Goal: Task Accomplishment & Management: Manage account settings

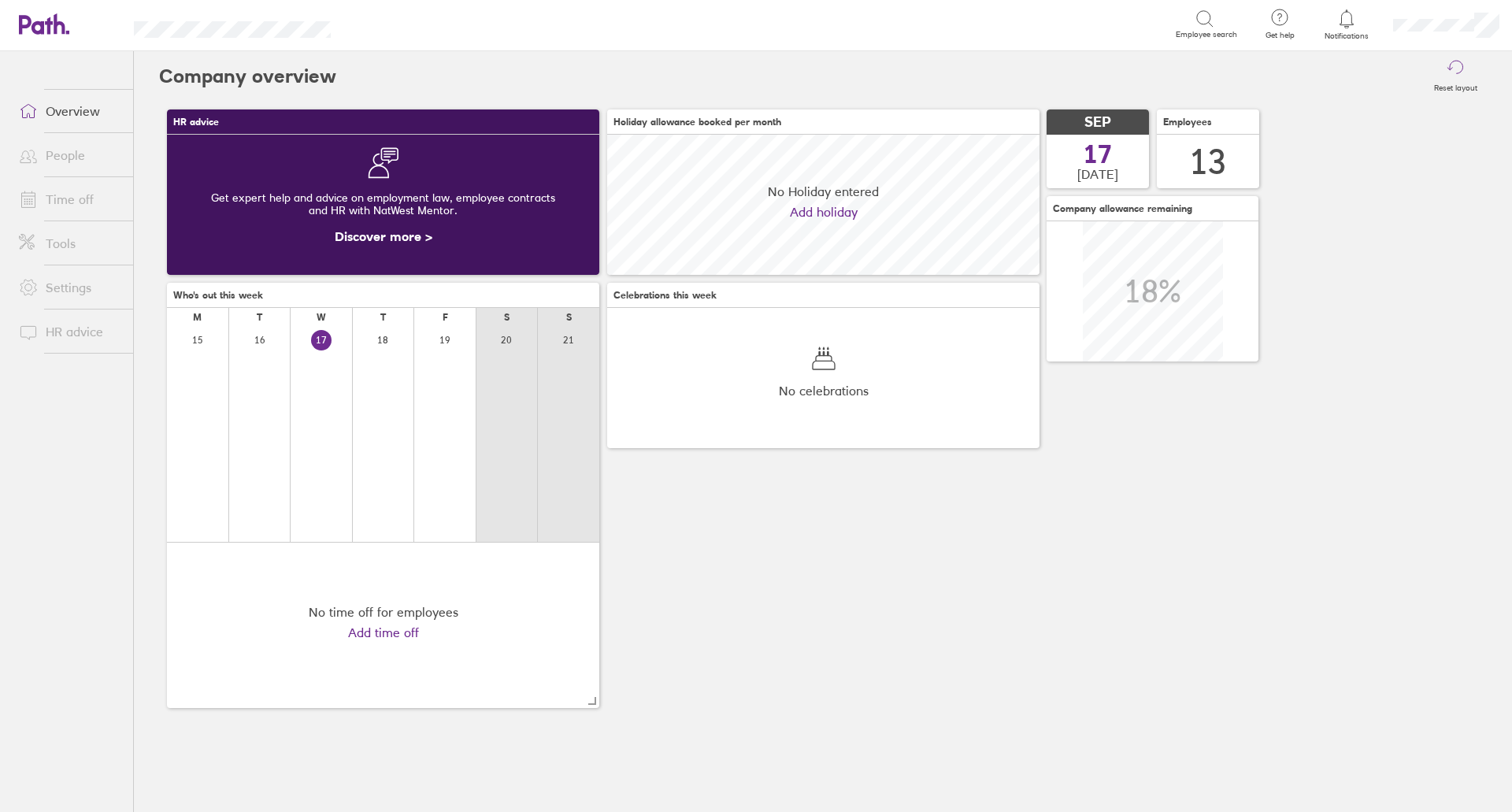
scroll to position [140, 433]
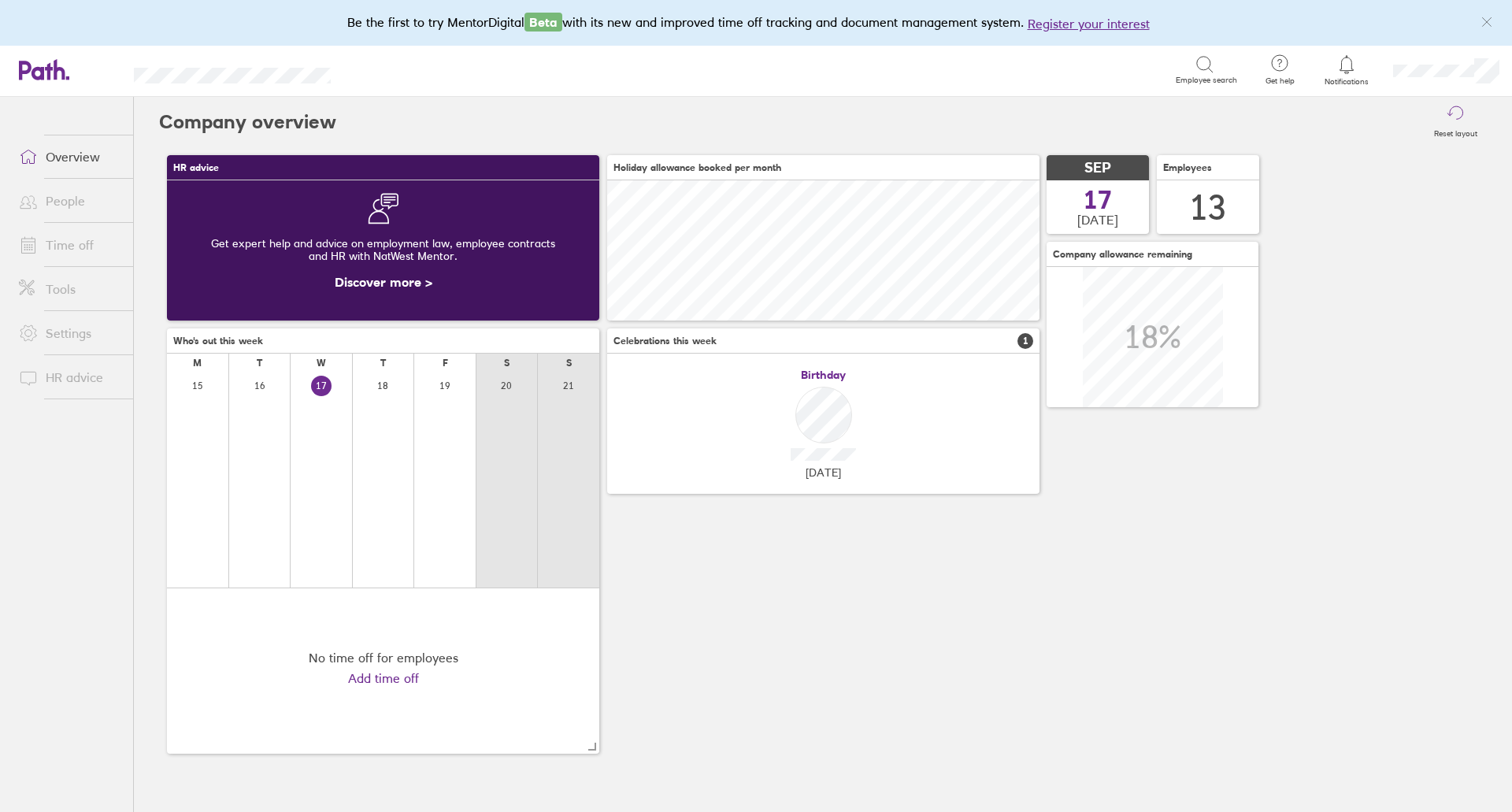
click at [99, 197] on link "People" at bounding box center [70, 201] width 127 height 32
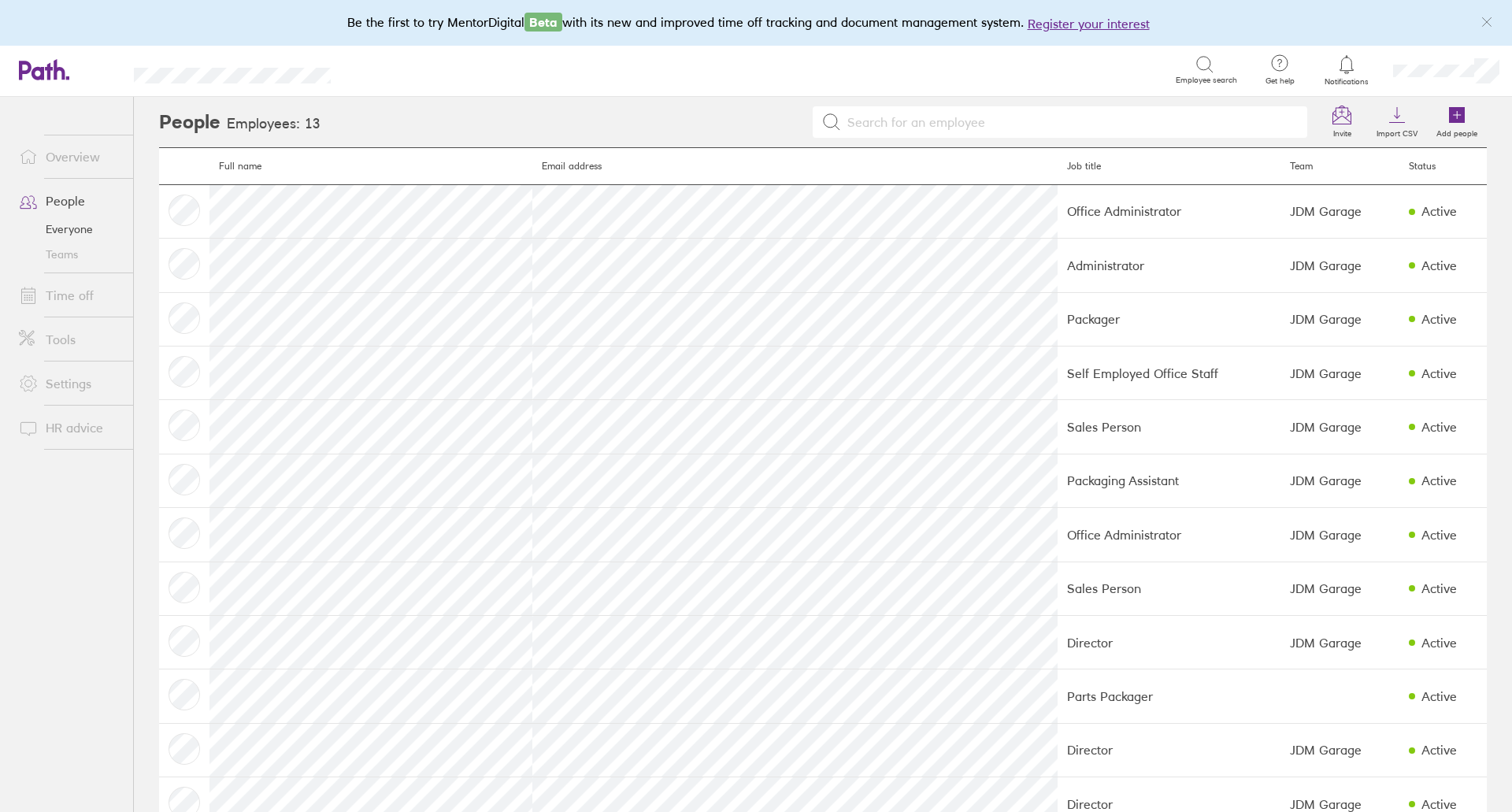
click at [65, 295] on link "Time off" at bounding box center [70, 295] width 127 height 32
